Goal: Task Accomplishment & Management: Use online tool/utility

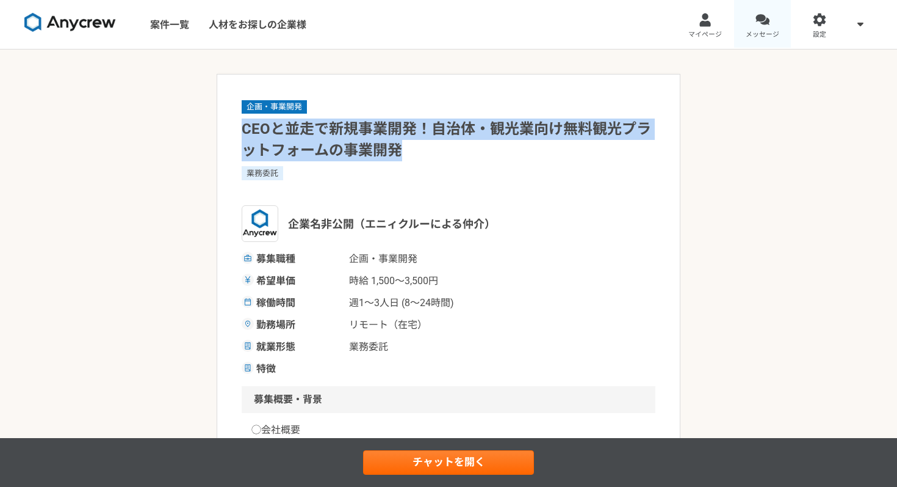
click at [756, 20] on div at bounding box center [763, 20] width 14 height 14
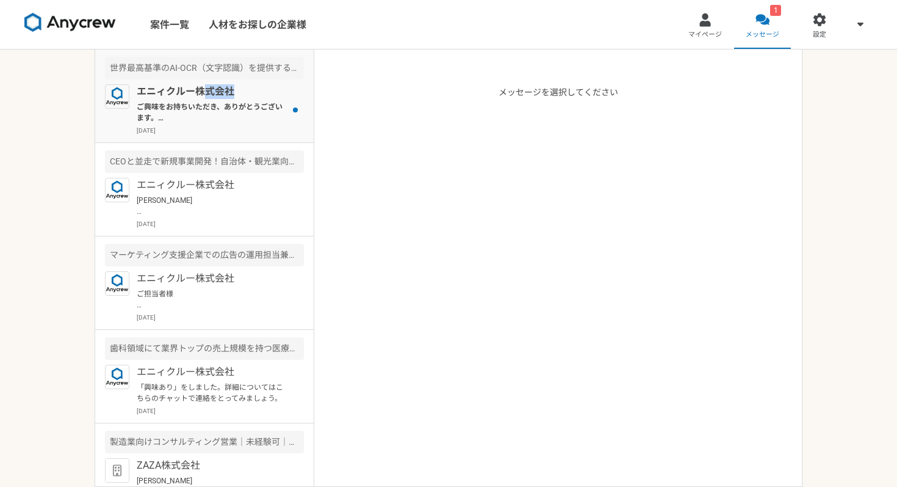
click at [201, 98] on div "エニィクルー株式会社 ご興味をお持ちいただき、ありがとうございます。 こちら、稼働量が多い案件となるのですが、その点は、問題なさそうでしょうか？ もし、問題な…" at bounding box center [220, 109] width 167 height 51
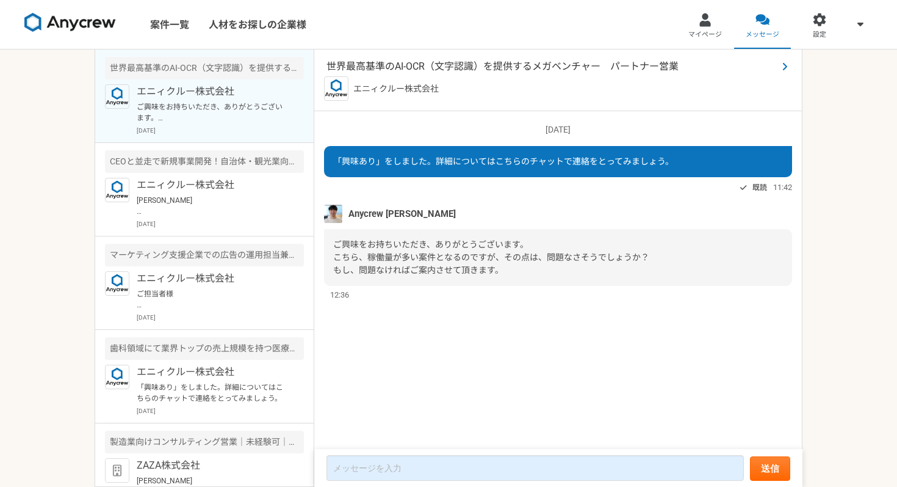
click at [515, 70] on span "世界最高基準のAI-OCR（文字認識）を提供するメガベンチャー　パートナー営業" at bounding box center [552, 66] width 451 height 15
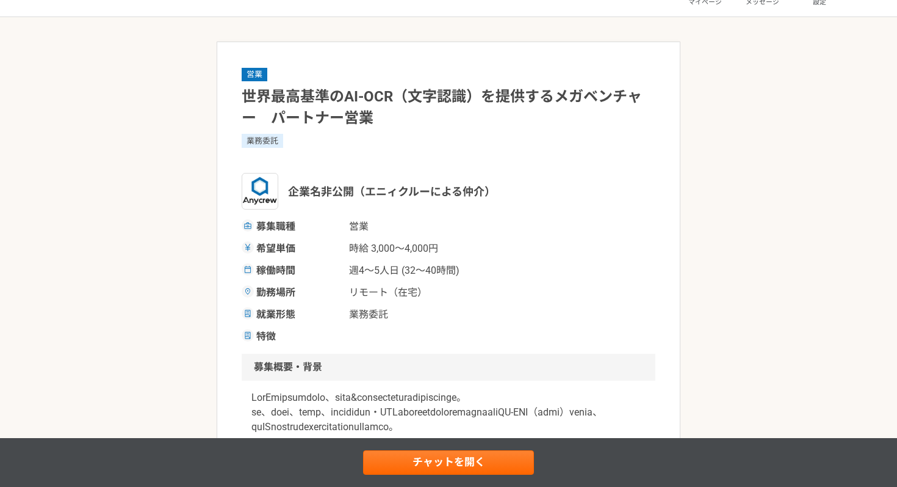
scroll to position [35, 0]
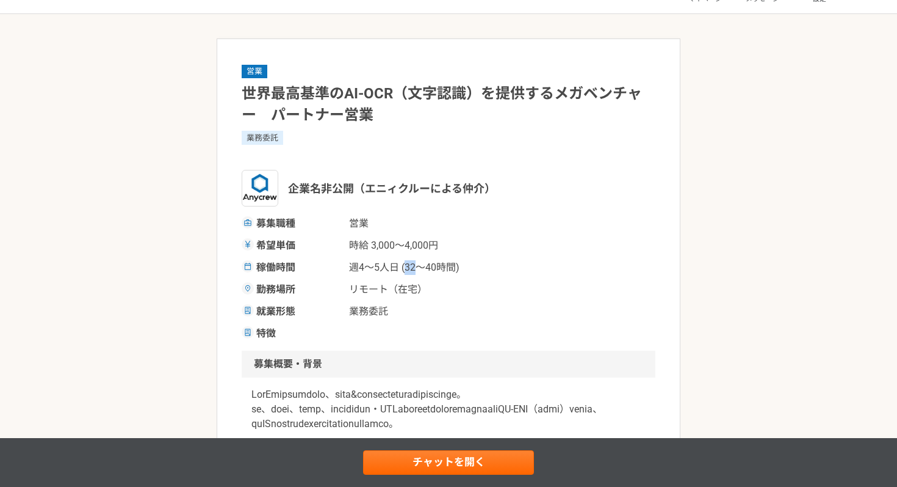
drag, startPoint x: 404, startPoint y: 267, endPoint x: 414, endPoint y: 267, distance: 9.8
click at [414, 267] on span "週4〜5人日 (32〜40時間)" at bounding box center [410, 267] width 122 height 15
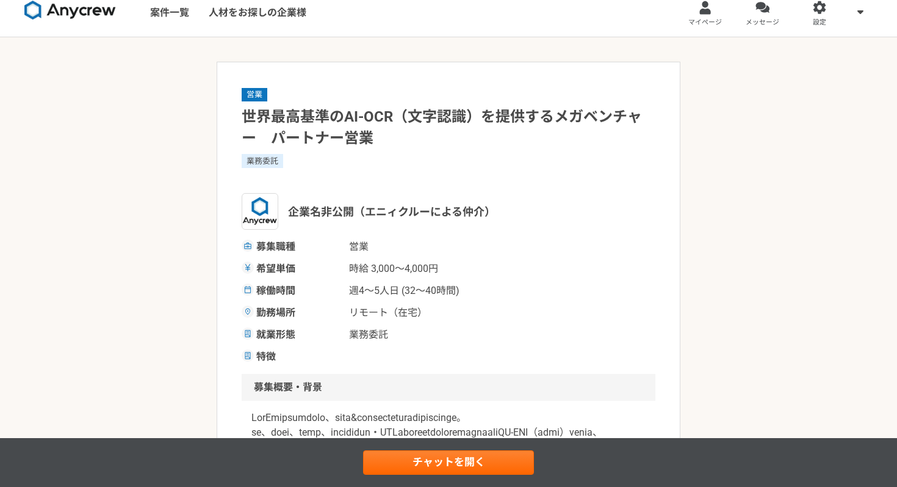
scroll to position [0, 0]
